Goal: Transaction & Acquisition: Purchase product/service

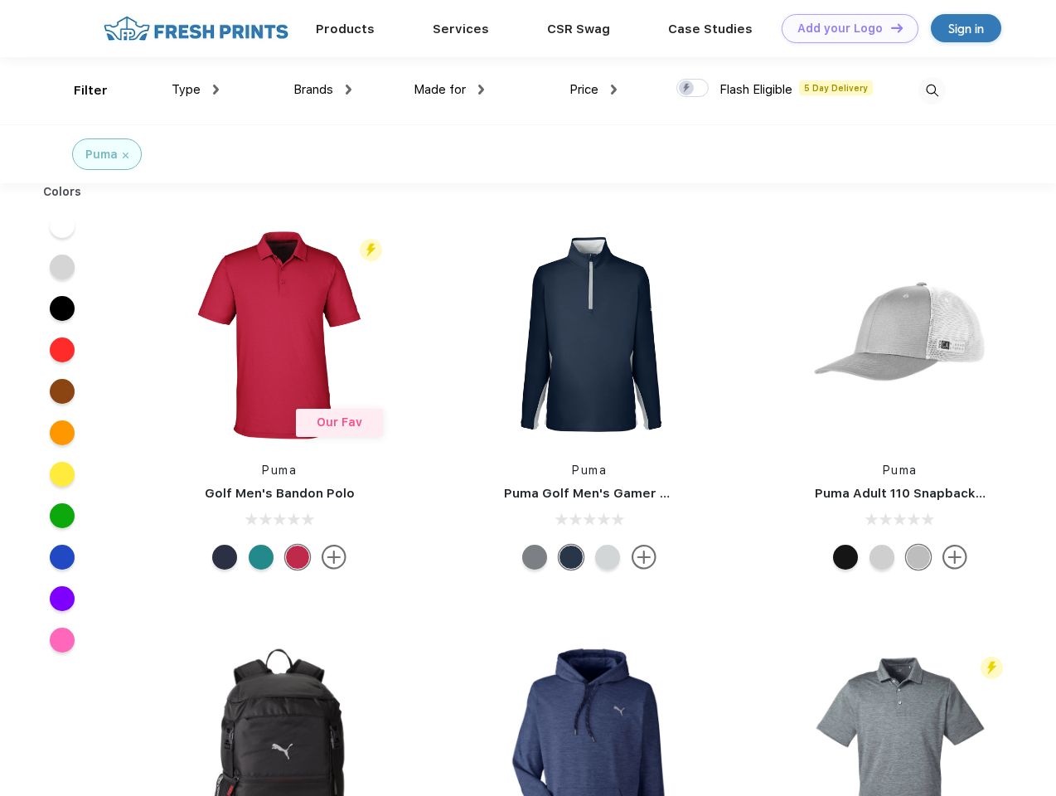
click at [844, 28] on link "Add your Logo Design Tool" at bounding box center [849, 28] width 137 height 29
click at [0, 0] on div "Design Tool" at bounding box center [0, 0] width 0 height 0
click at [889, 27] on link "Add your Logo Design Tool" at bounding box center [849, 28] width 137 height 29
click at [80, 90] on div "Filter" at bounding box center [91, 90] width 34 height 19
click at [196, 89] on span "Type" at bounding box center [186, 89] width 29 height 15
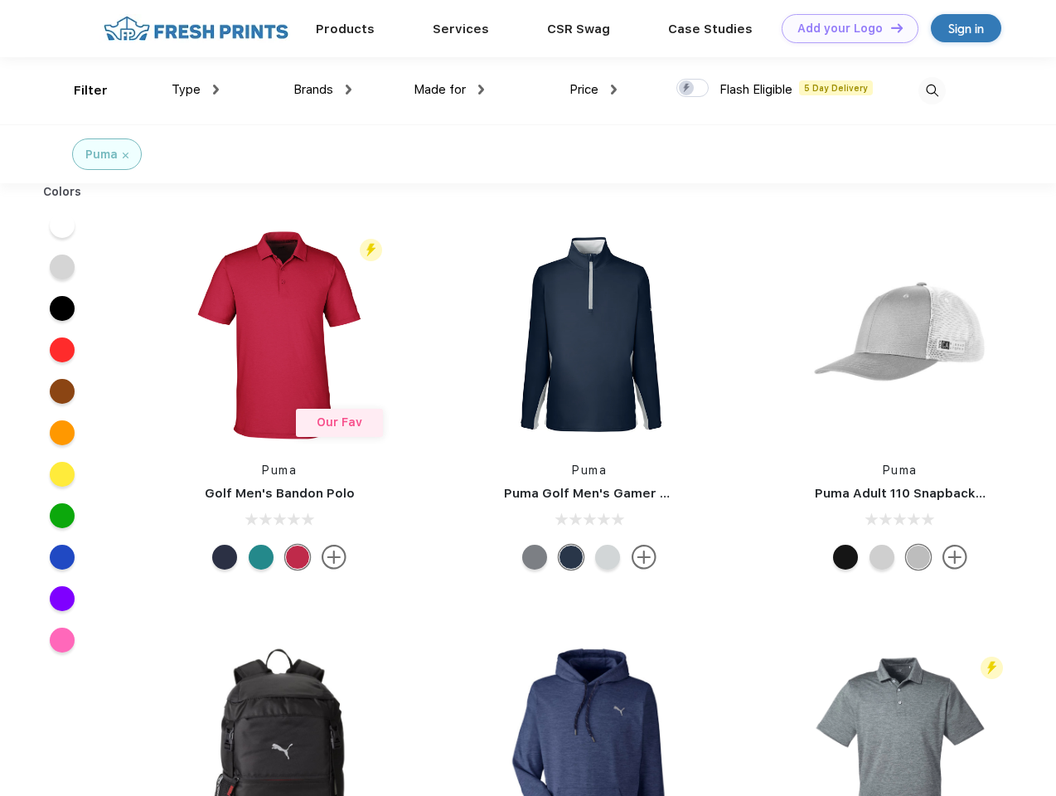
click at [322, 89] on span "Brands" at bounding box center [313, 89] width 40 height 15
click at [449, 89] on span "Made for" at bounding box center [440, 89] width 52 height 15
click at [593, 89] on span "Price" at bounding box center [583, 89] width 29 height 15
click at [693, 89] on div at bounding box center [692, 88] width 32 height 18
click at [687, 89] on input "checkbox" at bounding box center [681, 83] width 11 height 11
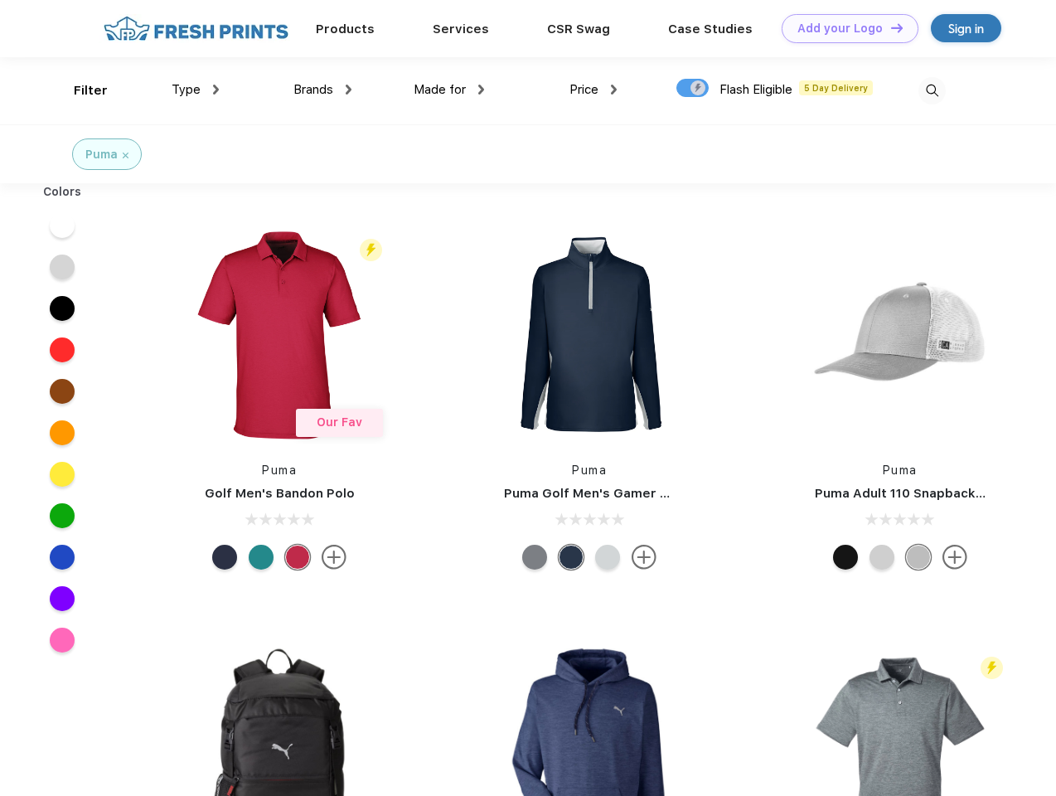
click at [931, 90] on img at bounding box center [931, 90] width 27 height 27
